Goal: Transaction & Acquisition: Purchase product/service

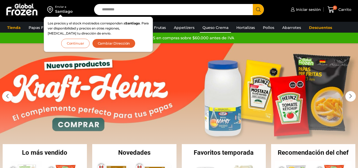
click at [218, 27] on link "Queso Crema" at bounding box center [215, 28] width 31 height 10
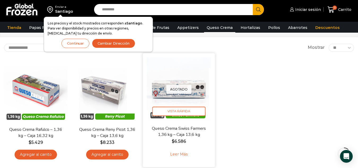
scroll to position [53, 0]
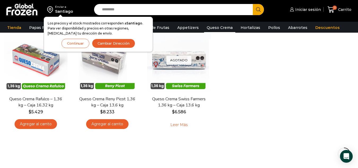
click at [78, 46] on button "Continuar" at bounding box center [75, 43] width 28 height 9
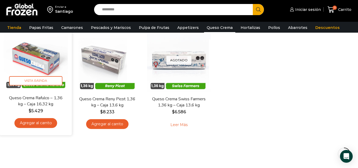
click at [24, 122] on link "Agregar al carrito" at bounding box center [36, 123] width 43 height 10
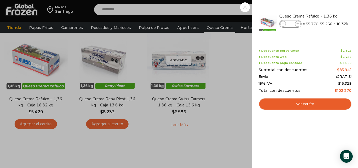
click at [326, 7] on div "1 [GEOGRAPHIC_DATA] 1 1 Shopping Cart *" at bounding box center [339, 9] width 27 height 12
